Goal: Navigation & Orientation: Find specific page/section

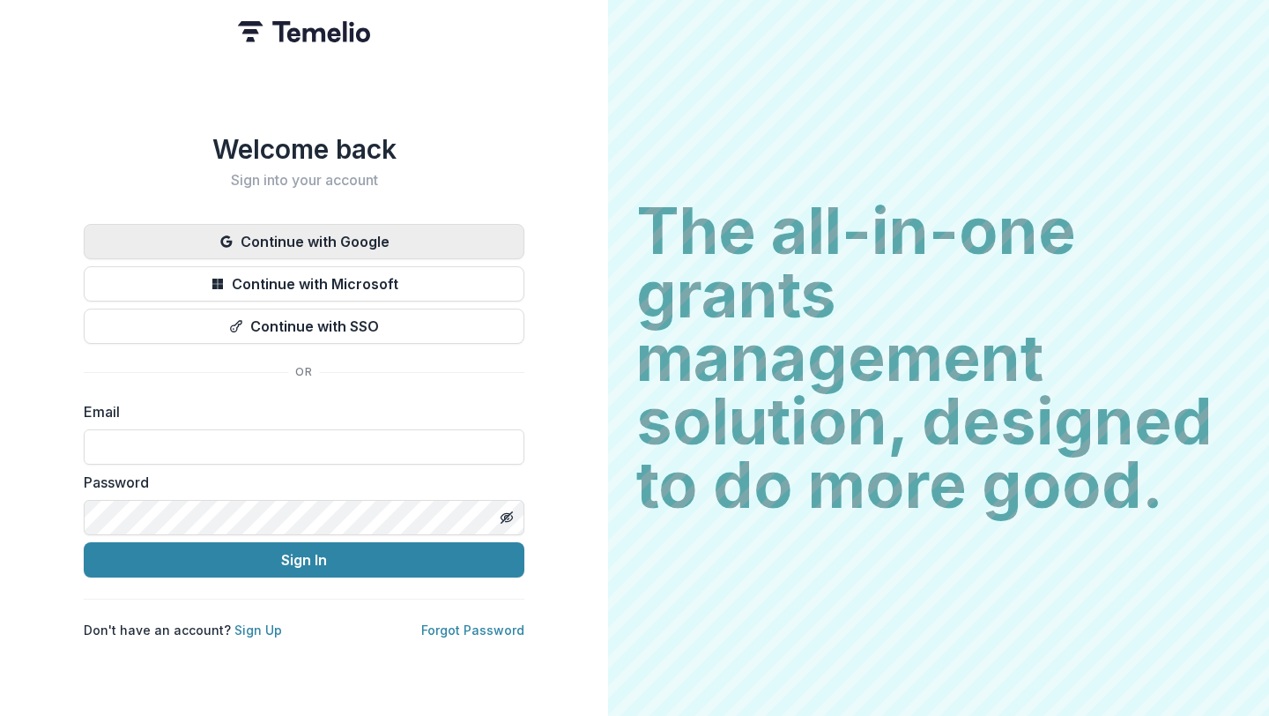
click at [377, 232] on button "Continue with Google" at bounding box center [304, 241] width 441 height 35
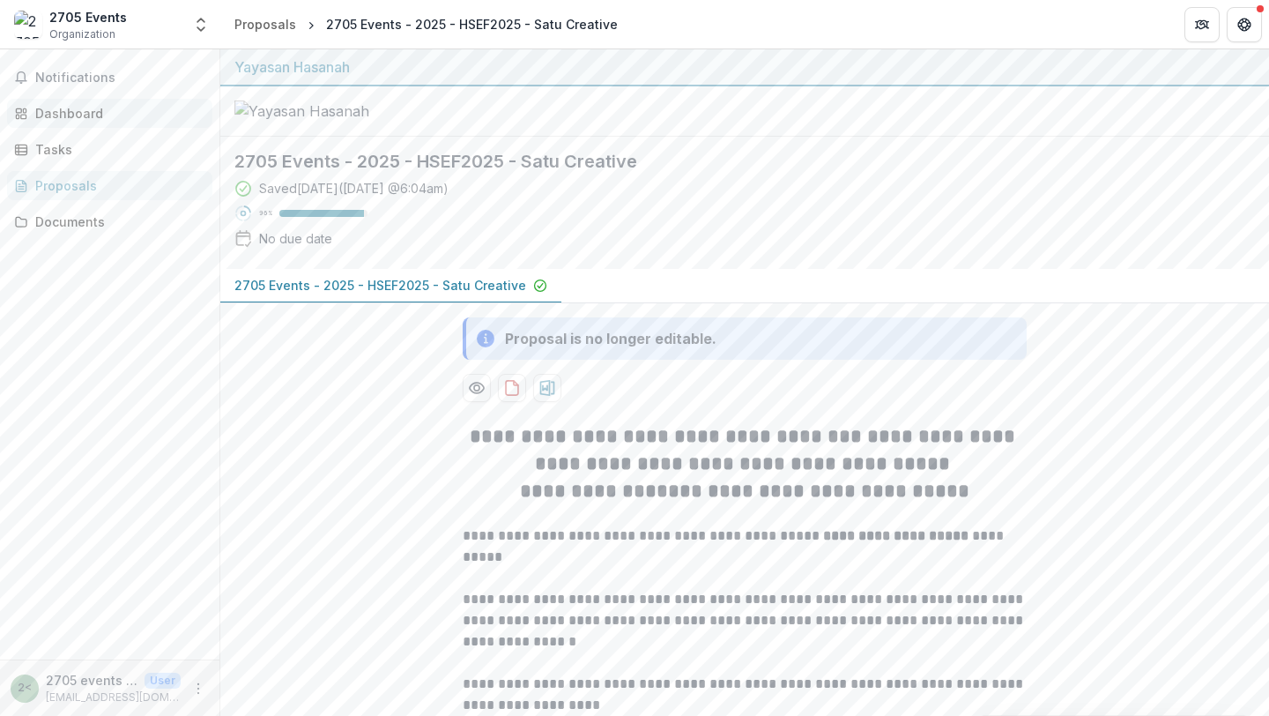
click at [99, 112] on div "Dashboard" at bounding box center [116, 113] width 163 height 19
